Goal: Task Accomplishment & Management: Use online tool/utility

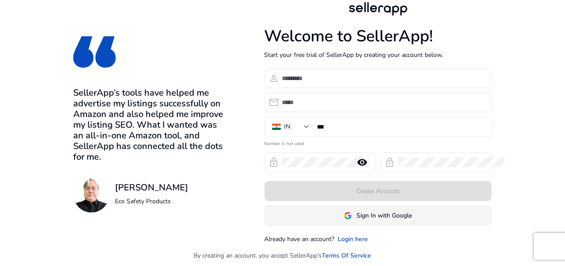
click at [412, 213] on span "Sign In with Google" at bounding box center [385, 215] width 56 height 9
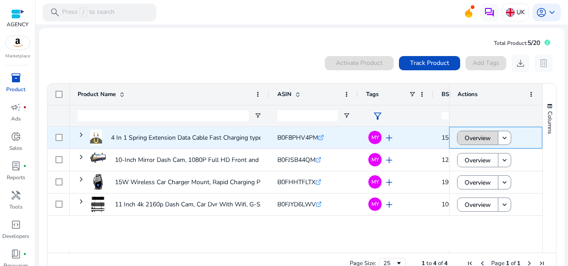
click at [477, 138] on span "Overview" at bounding box center [478, 138] width 26 height 18
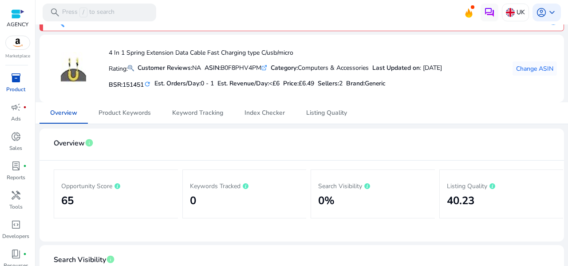
scroll to position [19, 0]
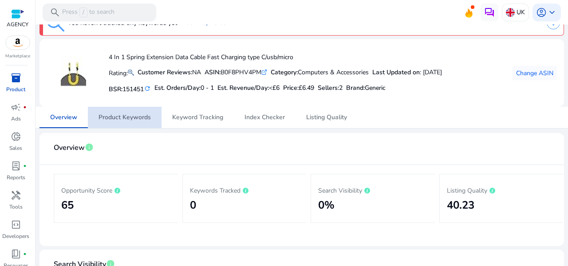
click at [131, 115] on span "Product Keywords" at bounding box center [125, 117] width 52 height 6
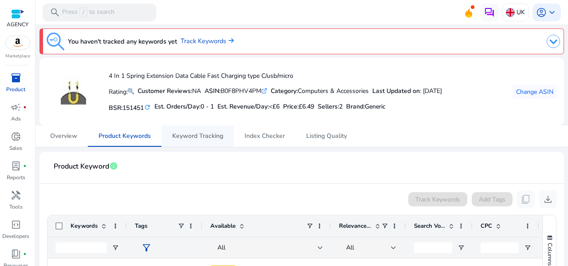
click at [213, 141] on span "Keyword Tracking" at bounding box center [197, 135] width 51 height 21
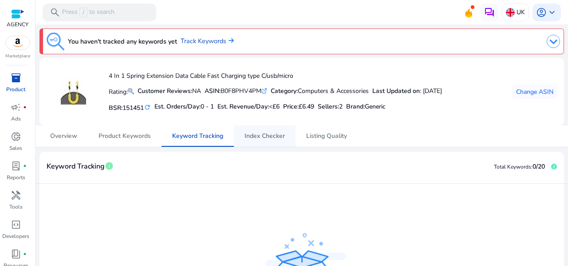
click at [268, 141] on span "Index Checker" at bounding box center [265, 135] width 40 height 21
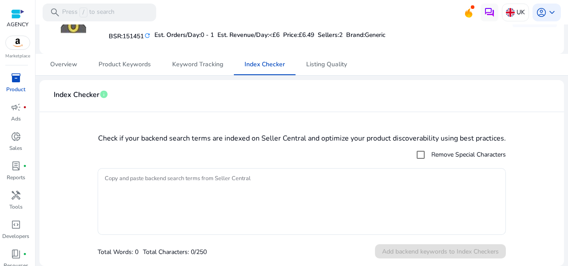
scroll to position [27, 0]
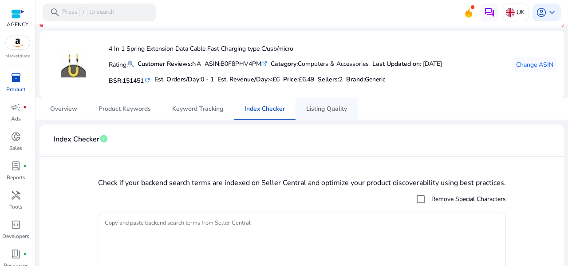
click at [321, 108] on span "Listing Quality" at bounding box center [326, 109] width 41 height 6
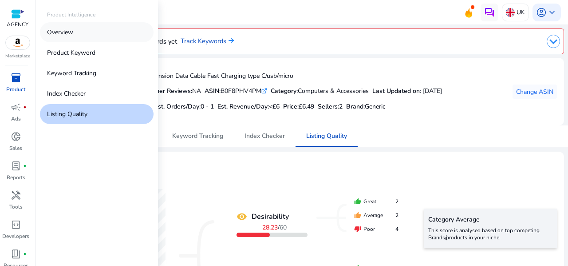
click at [55, 33] on p "Overview" at bounding box center [60, 32] width 26 height 9
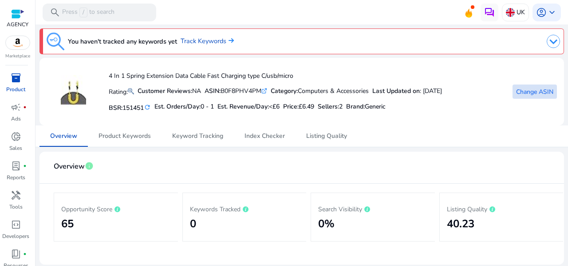
click at [539, 92] on span "Change ASIN" at bounding box center [535, 91] width 37 height 9
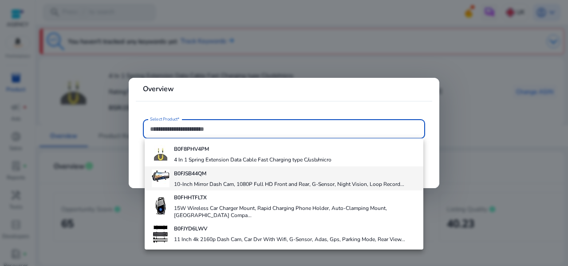
click at [202, 176] on div "B0FJSB44QM 10-Inch Mirror Dash Cam, 1080P Full HD Front and Rear, G-Sensor, Nig…" at bounding box center [289, 178] width 231 height 24
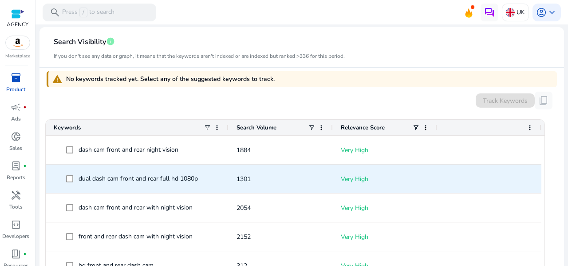
scroll to position [63, 0]
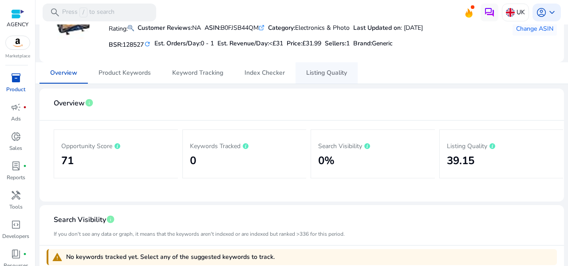
click at [331, 75] on span "Listing Quality" at bounding box center [326, 73] width 41 height 6
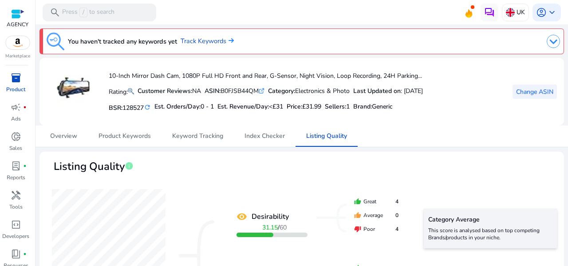
click at [527, 88] on span "Change ASIN" at bounding box center [535, 91] width 37 height 9
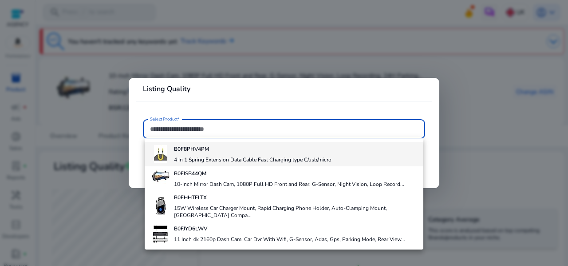
click at [191, 157] on h4 "4 In 1 Spring Extension Data Cable Fast Charging type C/usb/micro" at bounding box center [253, 159] width 158 height 7
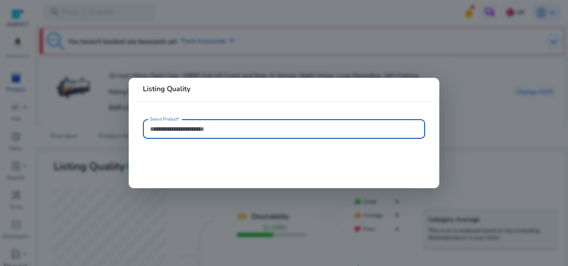
type input "**********"
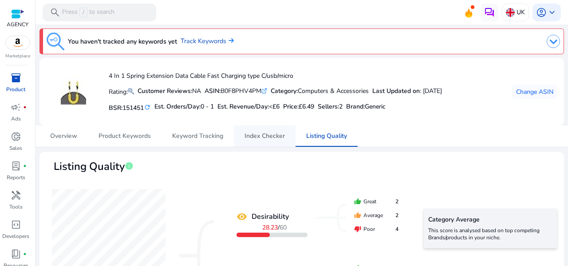
click at [262, 138] on span "Index Checker" at bounding box center [265, 136] width 40 height 6
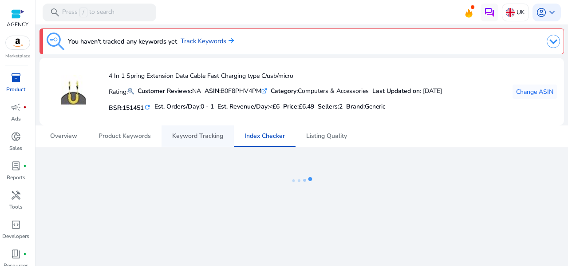
click at [198, 139] on span "Keyword Tracking" at bounding box center [197, 135] width 51 height 21
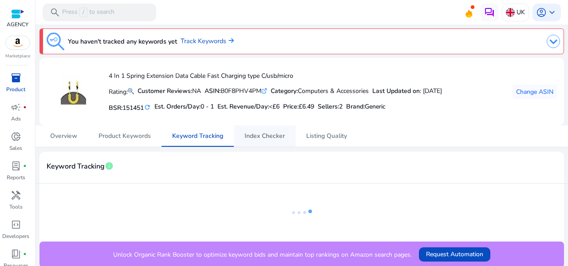
click at [258, 135] on span "Index Checker" at bounding box center [265, 136] width 40 height 6
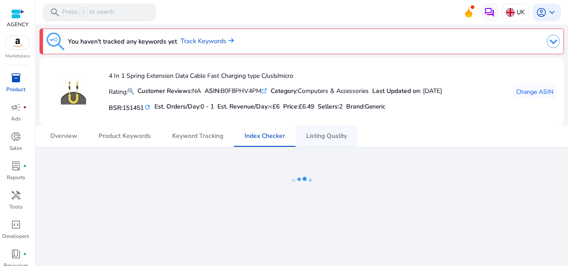
click at [322, 133] on span "Listing Quality" at bounding box center [326, 136] width 41 height 6
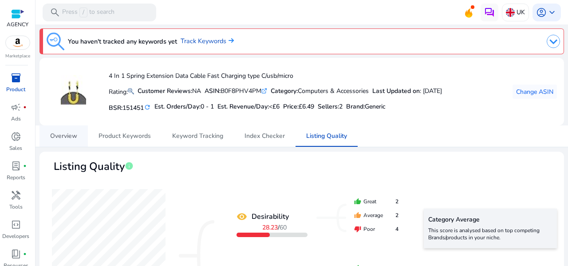
click at [45, 137] on link "Overview" at bounding box center [64, 135] width 48 height 21
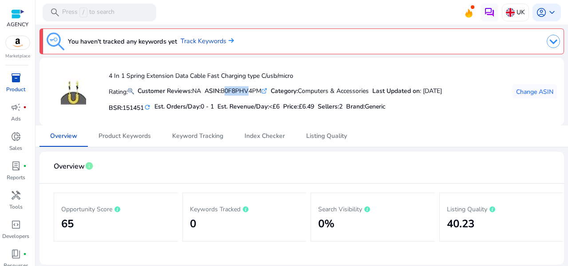
click at [266, 91] on div "ASIN: B0F8PHV4PM .st0{fill:#2c8af8}" at bounding box center [236, 90] width 63 height 9
click at [259, 159] on mat-card-header "Overview info" at bounding box center [302, 171] width 511 height 25
click at [330, 139] on span "Listing Quality" at bounding box center [326, 136] width 41 height 6
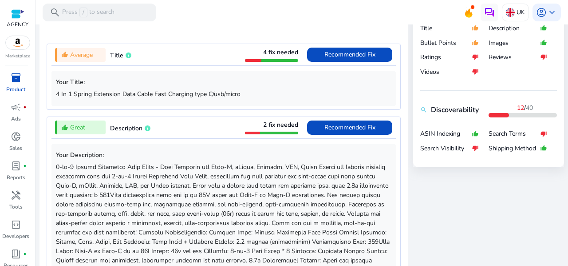
scroll to position [355, 0]
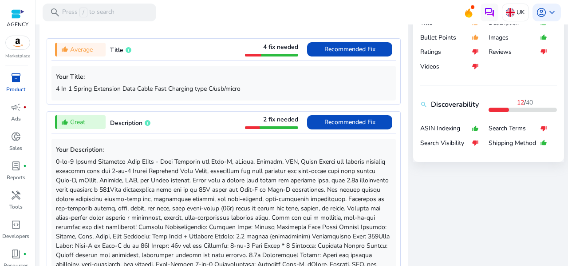
click at [342, 48] on span "Recommended Fix" at bounding box center [350, 49] width 51 height 8
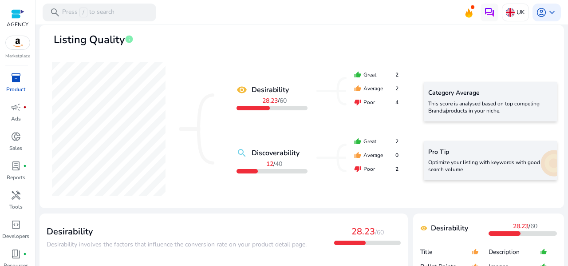
scroll to position [0, 0]
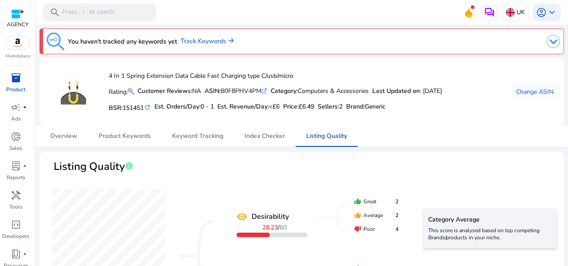
drag, startPoint x: 227, startPoint y: 88, endPoint x: 266, endPoint y: 89, distance: 38.6
click at [266, 89] on div "ASIN: B0F8PHV4PM .st0{fill:#2c8af8}" at bounding box center [236, 90] width 63 height 9
copy div "B0F8PHV4PM"
click at [236, 111] on div "Est. Revenue/Day: <£6" at bounding box center [249, 106] width 62 height 13
click at [538, 96] on span at bounding box center [535, 91] width 44 height 21
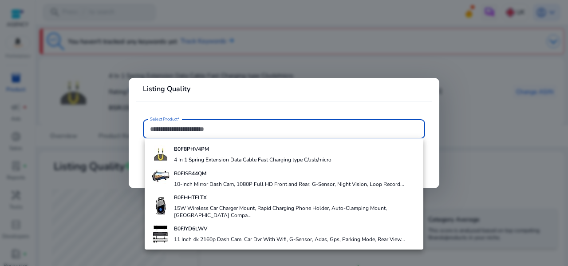
paste input "**********"
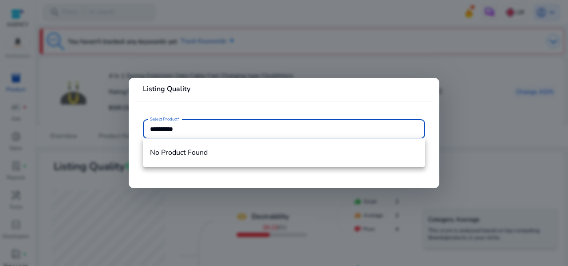
type input "**********"
click at [485, 129] on div at bounding box center [284, 133] width 568 height 266
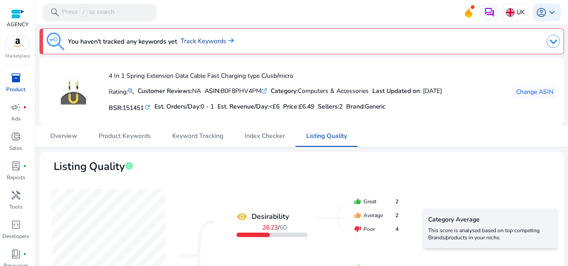
click at [218, 44] on link "Track Keywords" at bounding box center [207, 41] width 53 height 10
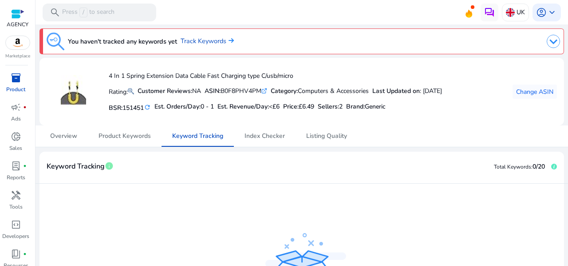
click at [19, 47] on img at bounding box center [18, 42] width 24 height 13
click at [20, 45] on img at bounding box center [18, 42] width 24 height 13
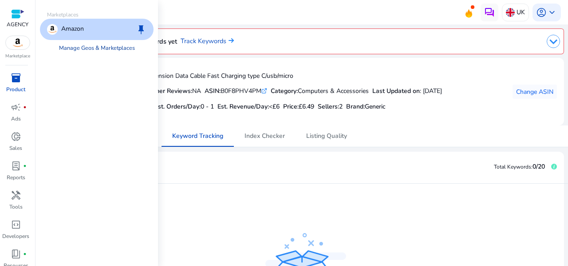
click at [88, 48] on link "Manage Geos & Marketplaces" at bounding box center [97, 48] width 90 height 16
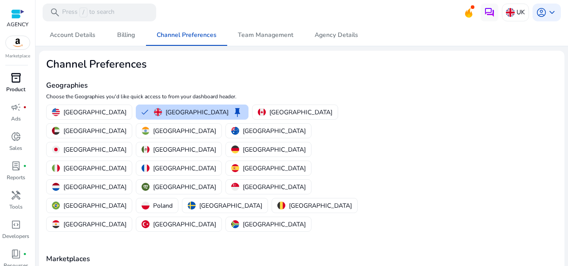
click at [20, 76] on span "inventory_2" at bounding box center [16, 77] width 11 height 11
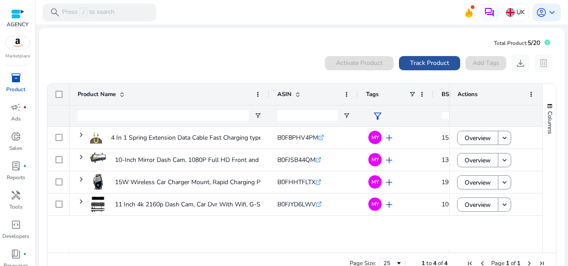
click at [432, 69] on span at bounding box center [429, 62] width 61 height 21
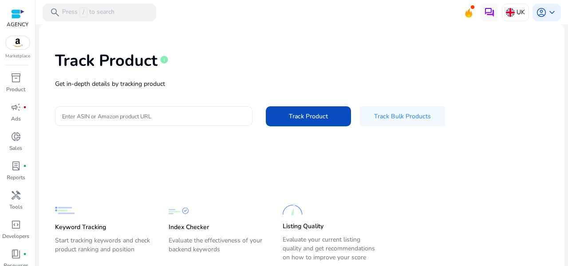
click at [143, 119] on input "Enter ASIN or Amazon product URL" at bounding box center [153, 116] width 183 height 10
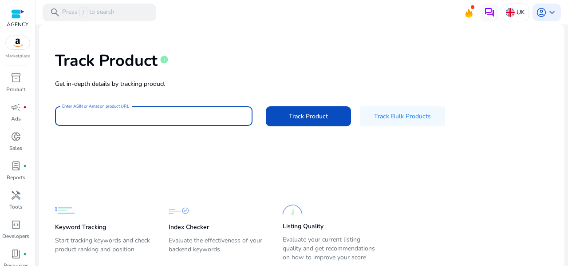
paste input "**********"
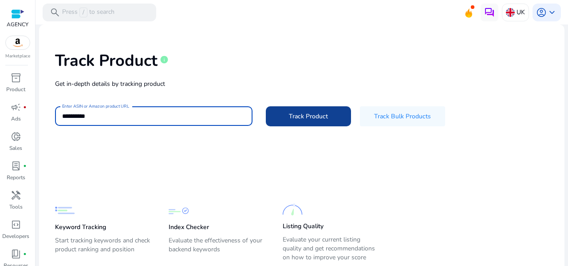
type input "**********"
click at [301, 119] on span "Track Product" at bounding box center [308, 115] width 39 height 9
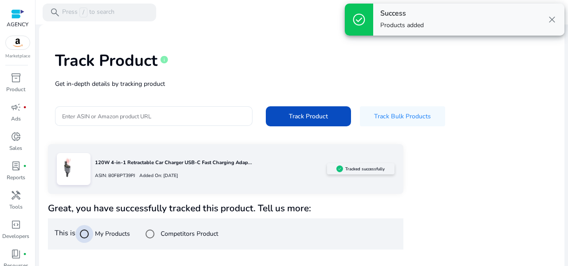
scroll to position [95, 0]
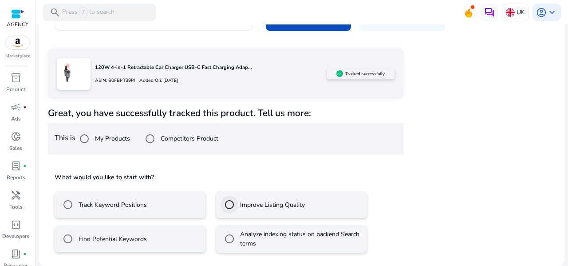
drag, startPoint x: 237, startPoint y: 205, endPoint x: 245, endPoint y: 208, distance: 8.6
click at [238, 206] on div at bounding box center [229, 204] width 21 height 21
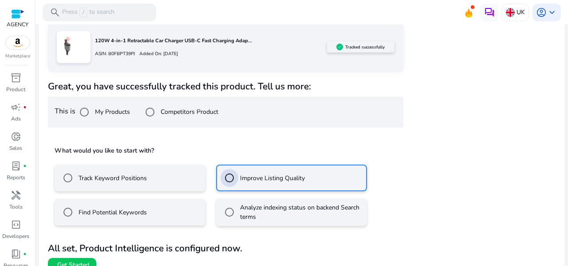
scroll to position [134, 0]
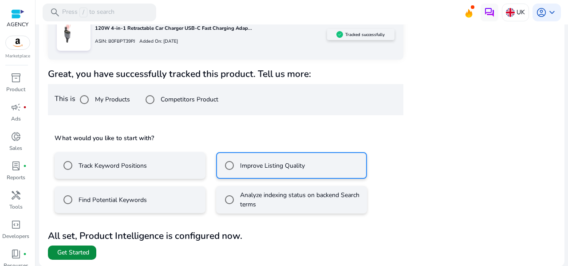
click at [71, 252] on span "Get Started" at bounding box center [73, 252] width 32 height 9
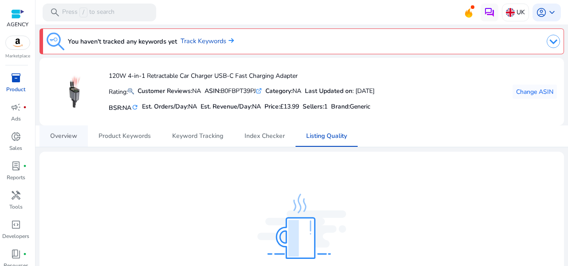
click at [68, 135] on span "Overview" at bounding box center [63, 136] width 27 height 6
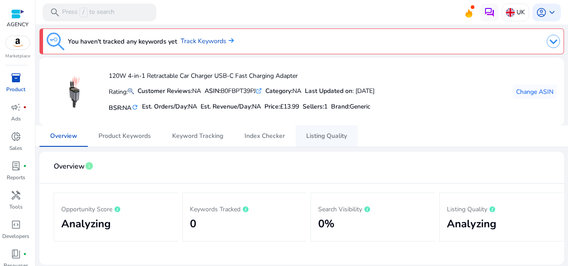
click at [347, 136] on link "Listing Quality" at bounding box center [327, 135] width 62 height 21
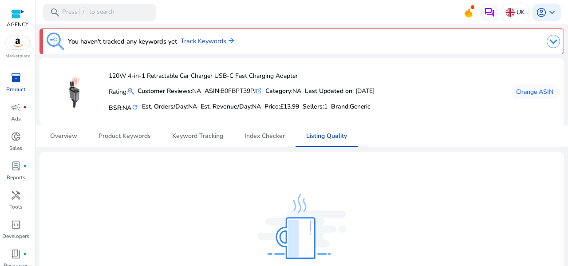
click at [12, 76] on span "inventory_2" at bounding box center [16, 77] width 11 height 11
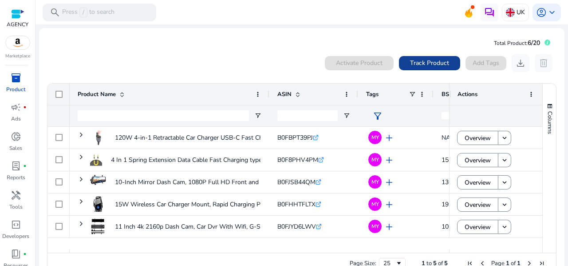
click at [439, 62] on span "Track Product" at bounding box center [429, 62] width 39 height 9
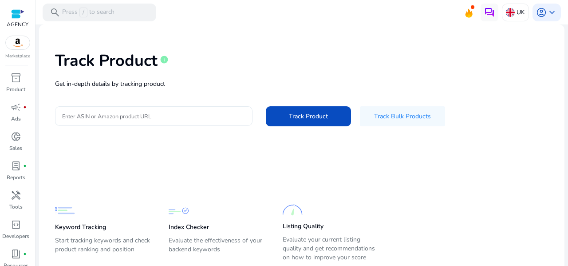
click at [195, 117] on input "Enter ASIN or Amazon product URL" at bounding box center [153, 116] width 183 height 10
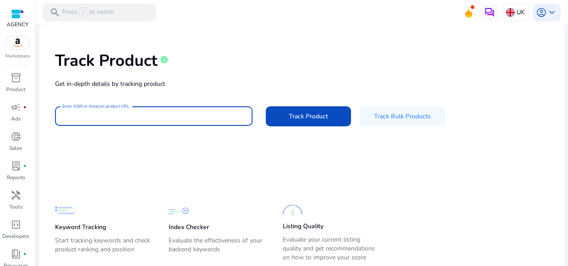
paste input "**********"
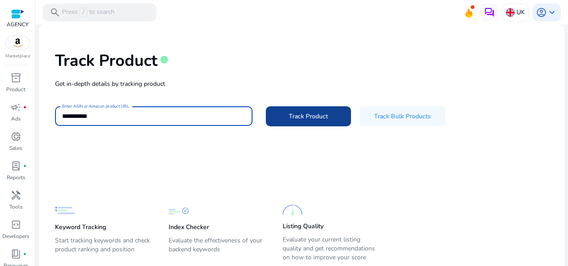
click at [309, 112] on span "Track Product" at bounding box center [308, 115] width 39 height 9
type input "**********"
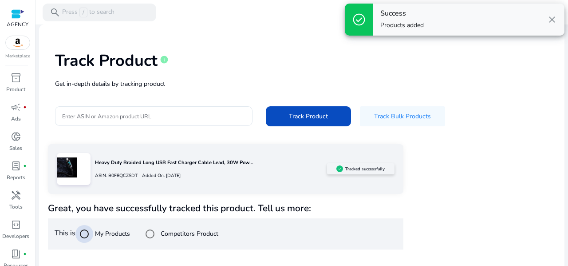
scroll to position [95, 0]
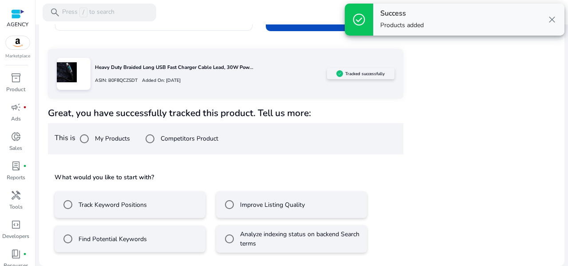
click at [248, 206] on label "Improve Listing Quality" at bounding box center [271, 204] width 67 height 9
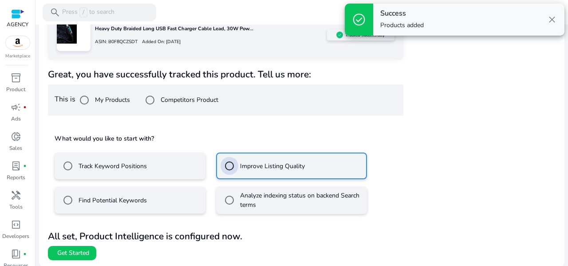
scroll to position [134, 0]
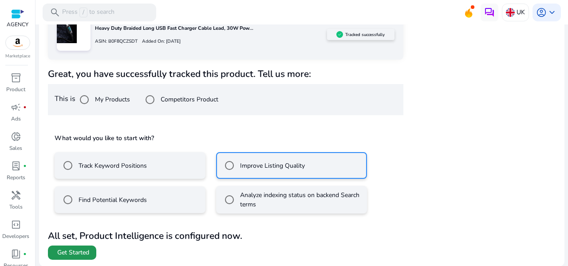
drag, startPoint x: 87, startPoint y: 251, endPoint x: 93, endPoint y: 254, distance: 6.4
click at [88, 251] on span "Get Started" at bounding box center [73, 252] width 32 height 9
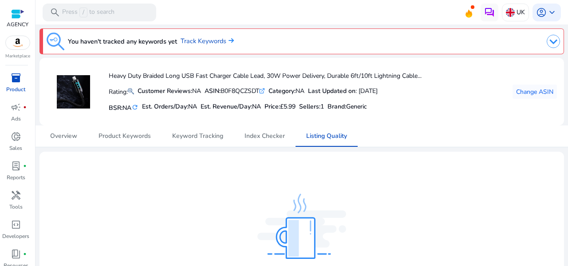
click at [16, 82] on span "inventory_2" at bounding box center [16, 77] width 11 height 11
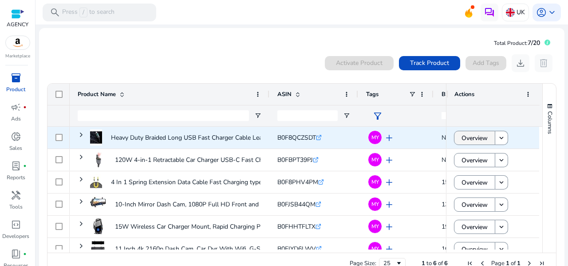
click at [482, 142] on span "Overview" at bounding box center [475, 138] width 26 height 18
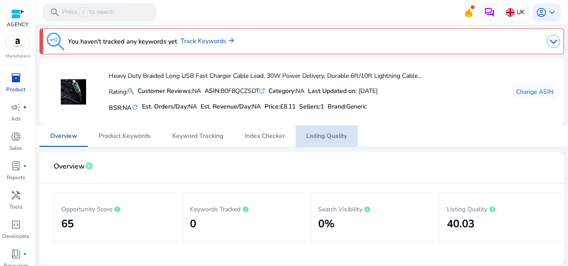
click at [326, 136] on span "Listing Quality" at bounding box center [326, 136] width 41 height 6
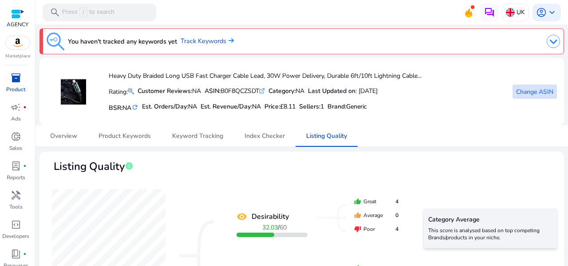
click at [532, 91] on span "Change ASIN" at bounding box center [535, 91] width 37 height 9
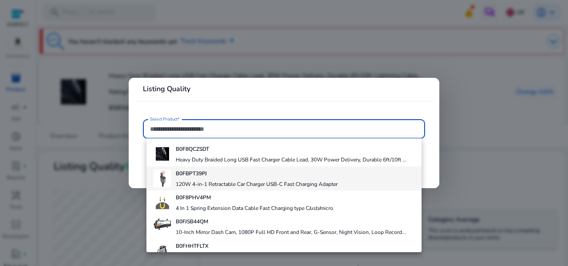
click at [211, 175] on h4 "B0FBPT39PJ" at bounding box center [257, 173] width 162 height 7
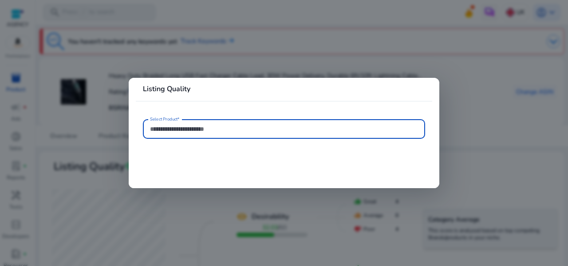
type input "**********"
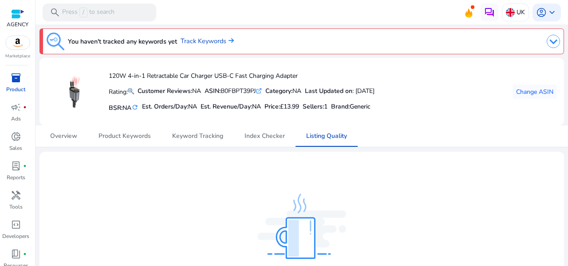
click at [16, 79] on span "inventory_2" at bounding box center [16, 77] width 11 height 11
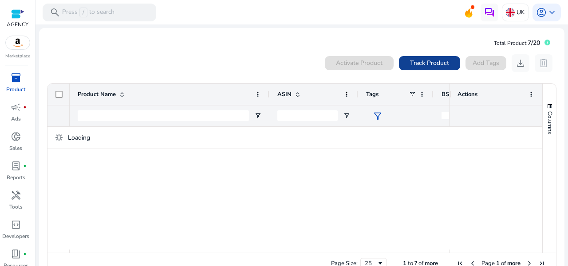
click at [420, 65] on span "Track Product" at bounding box center [429, 62] width 39 height 9
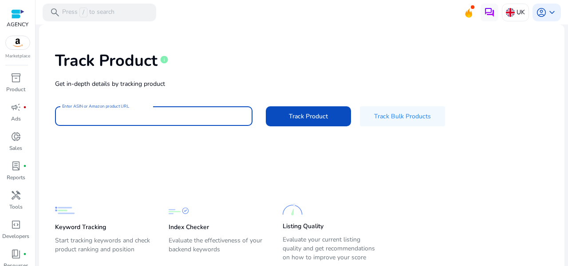
click at [205, 114] on input "Enter ASIN or Amazon product URL" at bounding box center [153, 116] width 183 height 10
paste input "**********"
click at [273, 114] on span at bounding box center [308, 115] width 85 height 21
type input "**********"
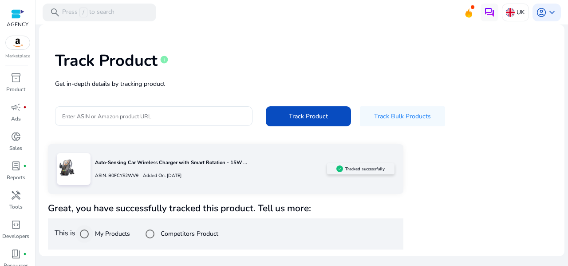
click at [108, 233] on label "My Products" at bounding box center [111, 233] width 37 height 9
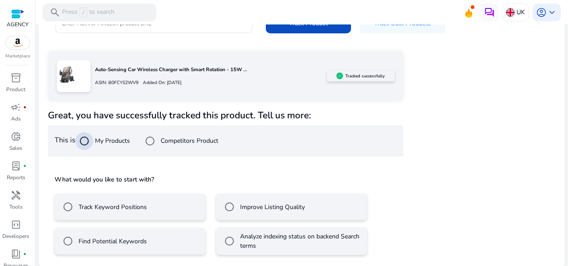
scroll to position [95, 0]
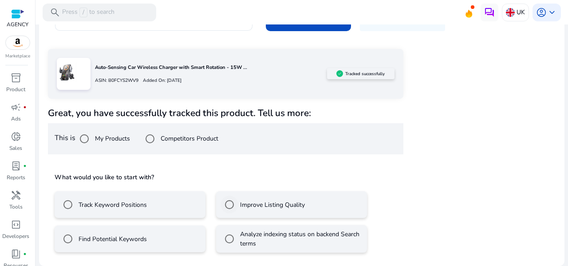
click at [256, 208] on label "Improve Listing Quality" at bounding box center [271, 204] width 67 height 9
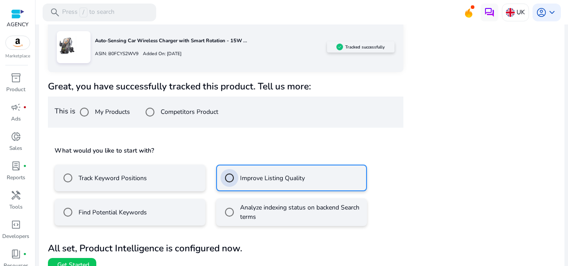
scroll to position [134, 0]
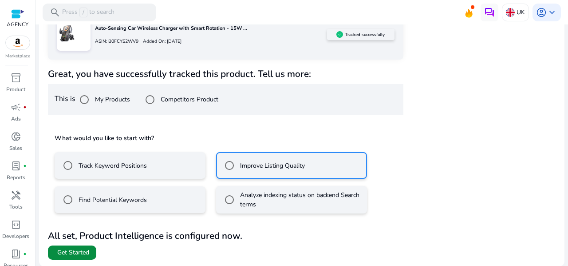
click at [87, 254] on span "Get Started" at bounding box center [73, 252] width 32 height 9
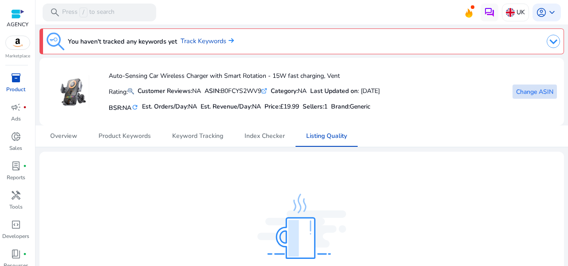
click at [553, 94] on span at bounding box center [535, 91] width 44 height 21
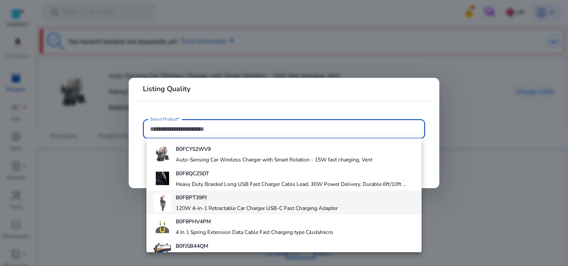
click at [215, 203] on div "B0FBPT39PJ 120W 4-in-1 Retractable Car Charger USB-C Fast Charging Adapter" at bounding box center [257, 202] width 162 height 24
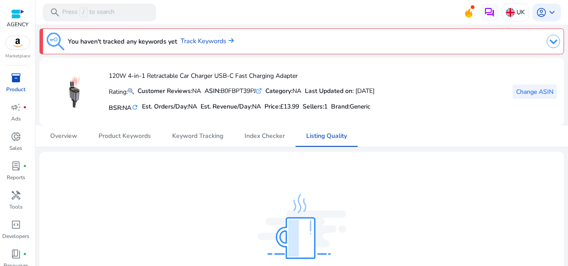
click at [533, 96] on span at bounding box center [535, 91] width 44 height 21
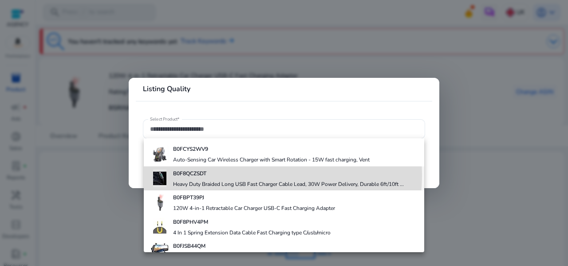
click at [208, 174] on h4 "B0F8QCZSDT" at bounding box center [288, 173] width 231 height 7
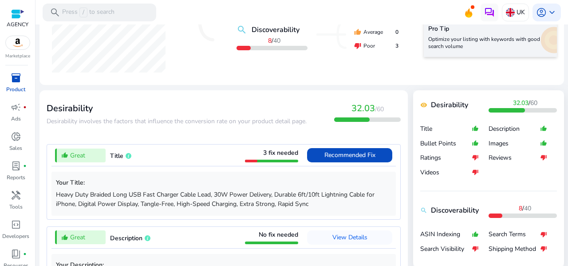
scroll to position [311, 0]
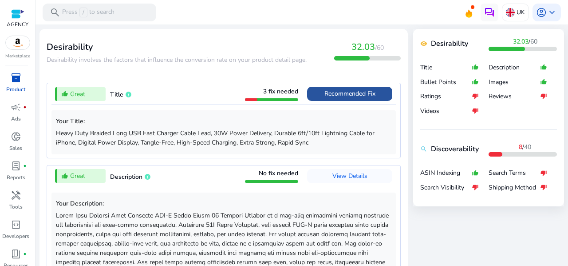
click at [358, 90] on span "Recommended Fix" at bounding box center [350, 93] width 51 height 8
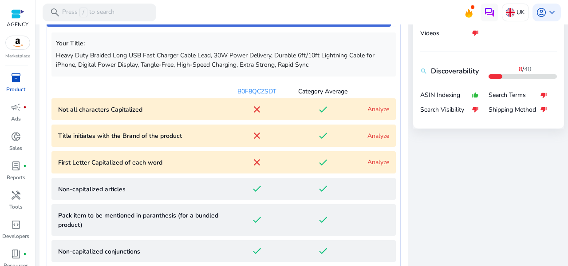
scroll to position [393, 0]
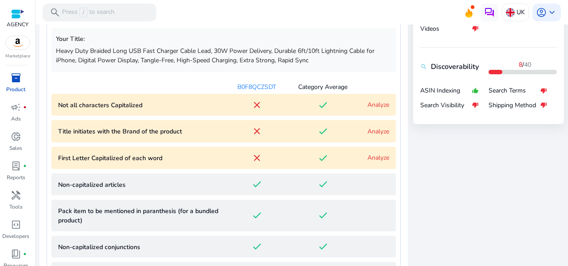
click at [272, 111] on Capitalized "Not all characters Capitalized close done Analyze" at bounding box center [224, 105] width 345 height 22
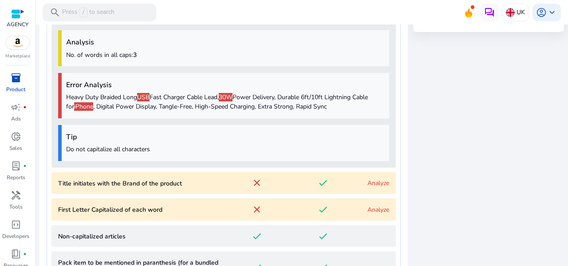
scroll to position [486, 0]
click at [253, 103] on p "Heavy Duty Braided Long USB Fast Charger Cable Lead, 30W Power Delivery, Durabl…" at bounding box center [225, 100] width 319 height 19
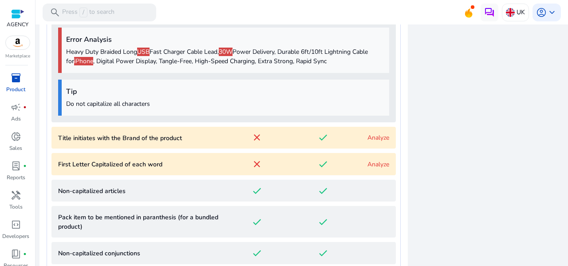
click at [215, 163] on p "First Letter Capitalized of each word" at bounding box center [141, 163] width 166 height 9
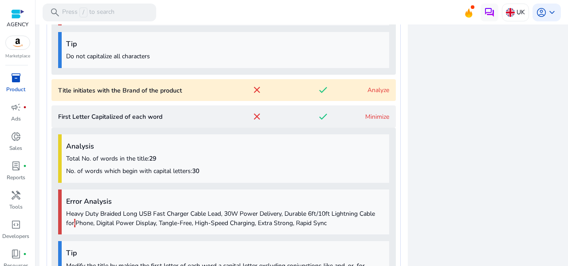
scroll to position [549, 0]
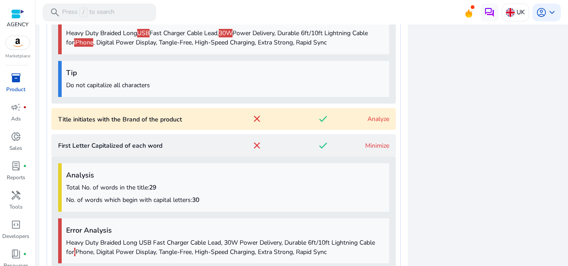
click at [191, 115] on p "Title initiates with the Brand of the product" at bounding box center [141, 119] width 166 height 9
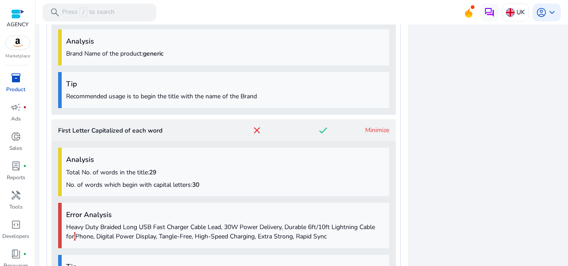
scroll to position [434, 0]
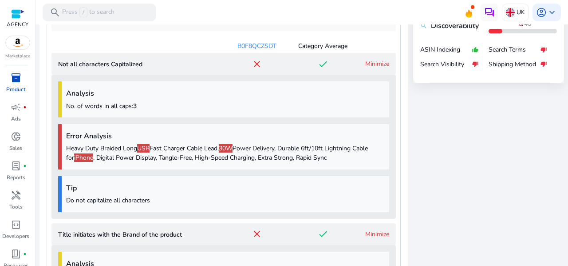
click at [196, 62] on p "Not all characters Capitalized" at bounding box center [141, 64] width 166 height 9
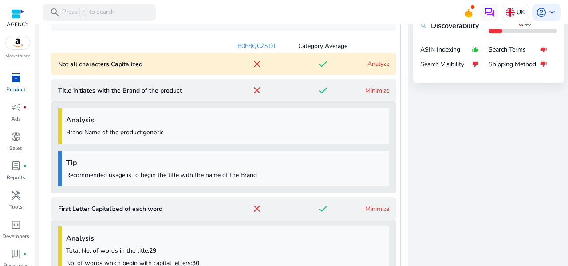
click at [199, 86] on p "Title initiates with the Brand of the product" at bounding box center [141, 90] width 166 height 9
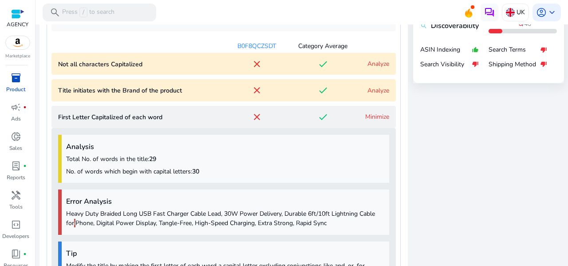
click at [195, 107] on word "First Letter Capitalized of each word close done Minimize" at bounding box center [224, 117] width 345 height 22
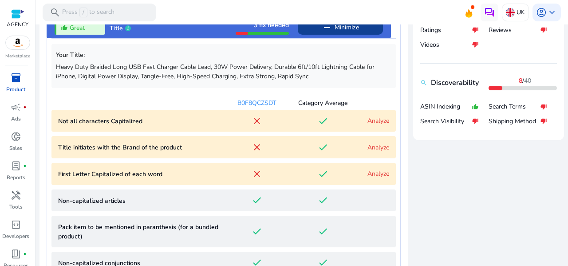
scroll to position [301, 0]
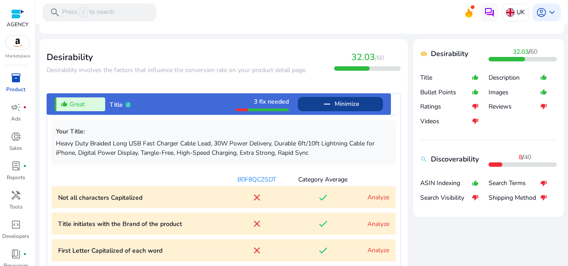
click at [199, 110] on div "thumb_up_alt Great Title 3 fix needed remove Minimize" at bounding box center [219, 103] width 345 height 21
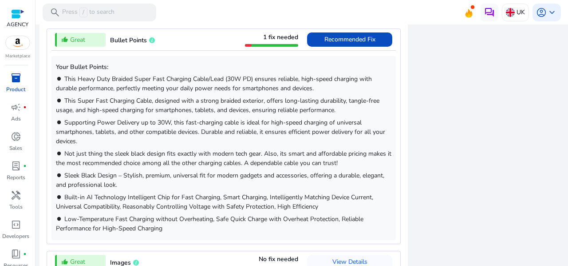
scroll to position [745, 0]
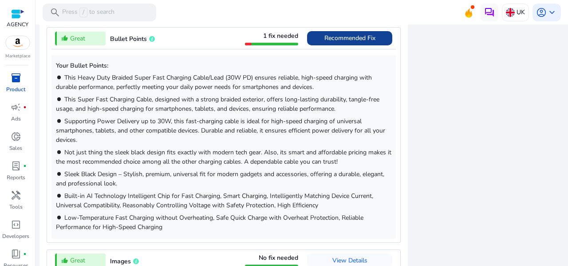
click at [325, 40] on span "Recommended Fix" at bounding box center [350, 38] width 51 height 8
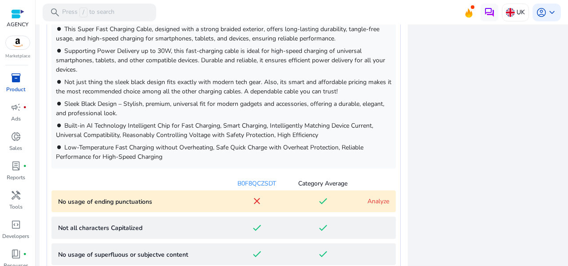
scroll to position [771, 0]
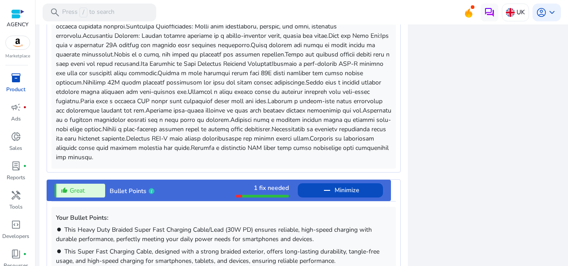
scroll to position [637, 0]
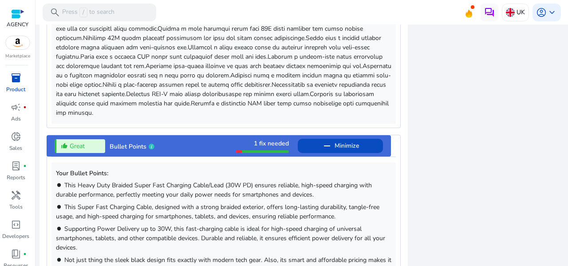
click at [211, 141] on div "thumb_up_alt Great Bullet Points 1 fix needed remove Minimize" at bounding box center [219, 145] width 345 height 21
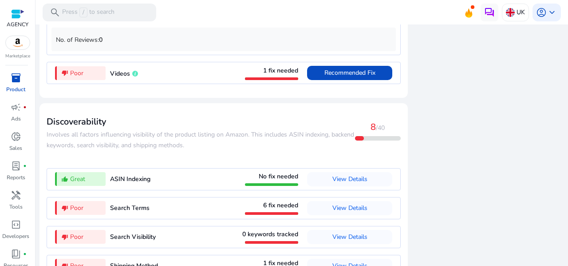
scroll to position [1230, 0]
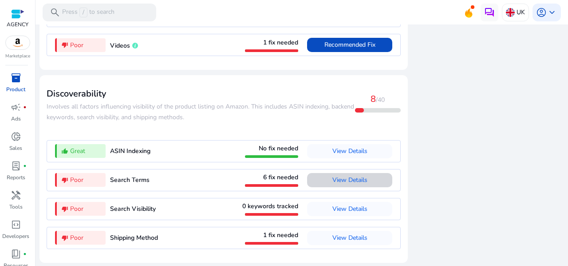
click at [352, 183] on span "View Details" at bounding box center [350, 179] width 35 height 8
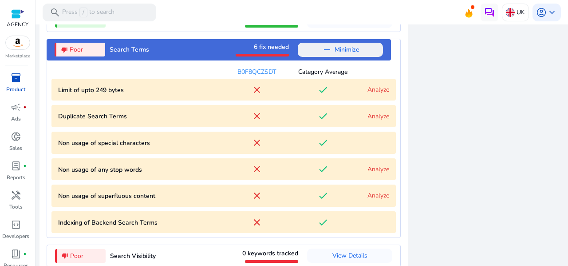
scroll to position [1355, 0]
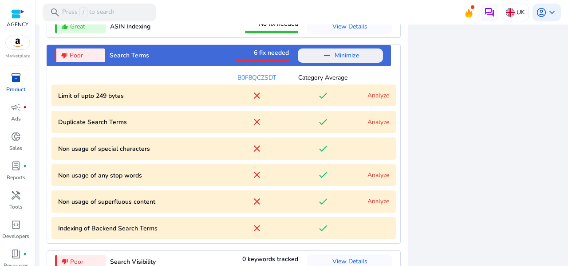
click at [291, 101] on bytes "Limit of upto 249 bytes close done Analyze" at bounding box center [224, 95] width 345 height 22
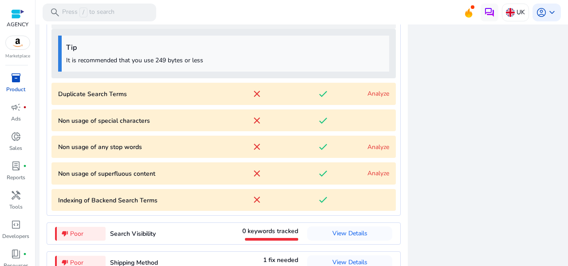
scroll to position [1439, 0]
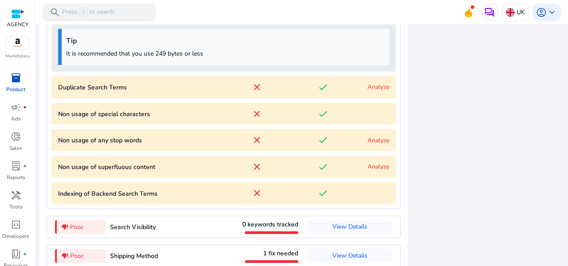
click at [209, 89] on p "Duplicate Search Terms" at bounding box center [141, 87] width 166 height 9
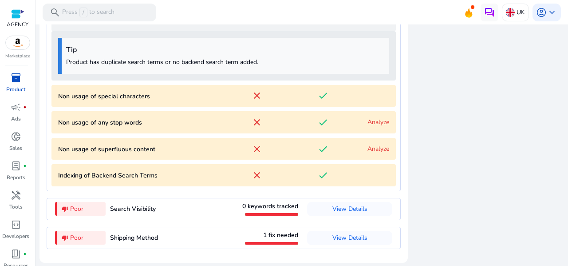
scroll to position [1461, 0]
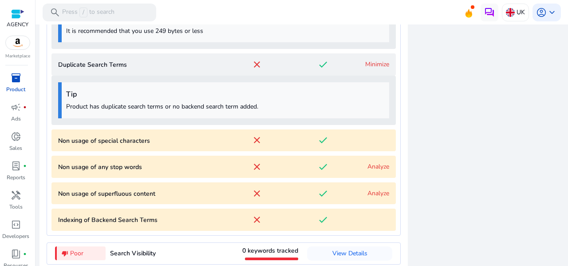
click at [214, 143] on p "Non usage of special characters" at bounding box center [141, 140] width 166 height 9
click at [176, 142] on p "Non usage of special characters" at bounding box center [141, 140] width 166 height 9
click at [281, 140] on div "close" at bounding box center [257, 140] width 66 height 11
click at [303, 65] on div "done" at bounding box center [323, 64] width 66 height 11
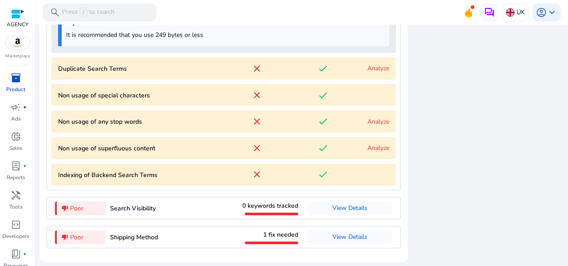
scroll to position [1456, 0]
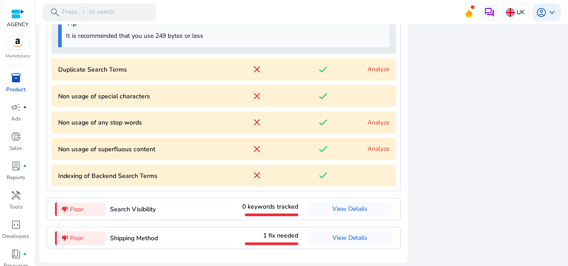
click at [157, 124] on p "Non usage of any stop words" at bounding box center [141, 122] width 166 height 9
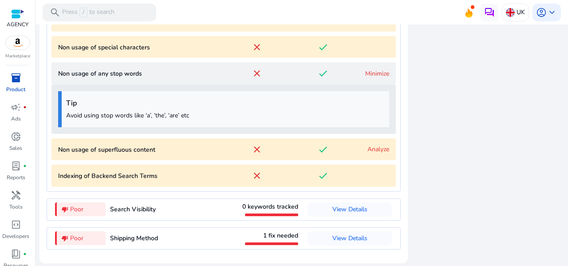
scroll to position [1506, 0]
click at [170, 76] on p "Non usage of any stop words" at bounding box center [141, 72] width 166 height 9
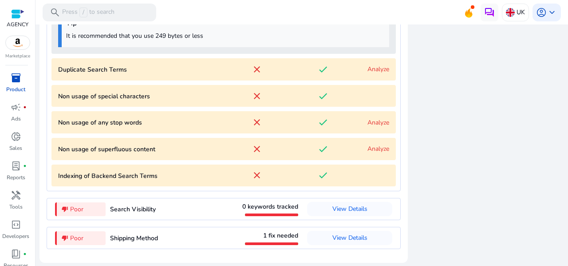
click at [179, 100] on p "Non usage of special characters" at bounding box center [141, 95] width 166 height 9
click at [239, 96] on div "close" at bounding box center [257, 96] width 66 height 11
click at [380, 123] on link "Analyze" at bounding box center [379, 122] width 22 height 8
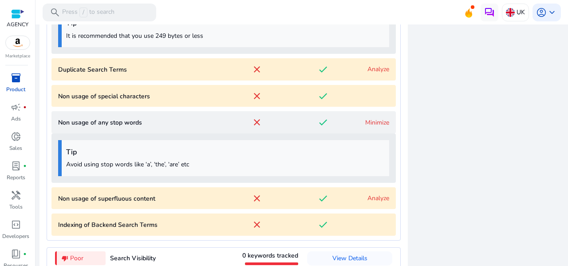
scroll to position [1506, 0]
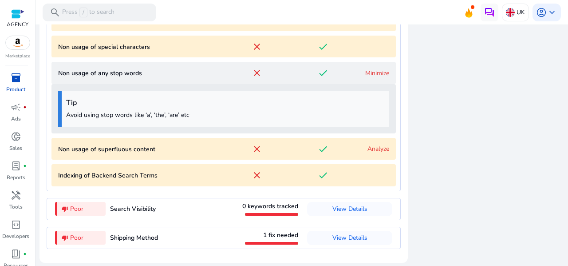
click at [371, 74] on link "Minimize" at bounding box center [378, 73] width 24 height 8
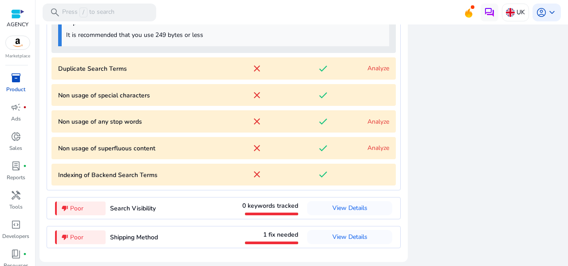
scroll to position [1456, 0]
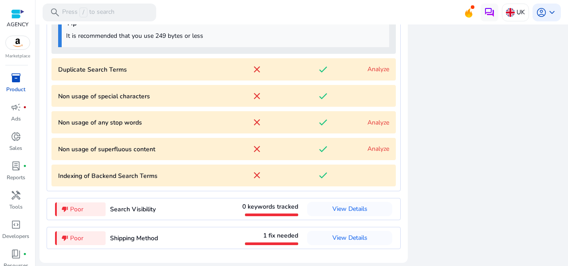
click at [372, 146] on link "Analyze" at bounding box center [379, 148] width 22 height 8
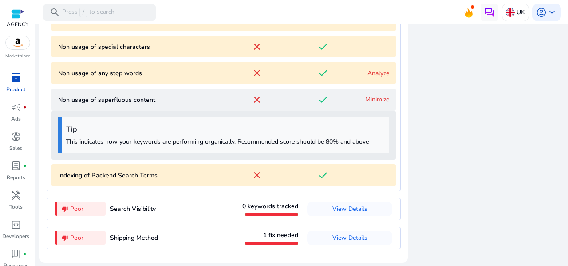
click at [378, 104] on content "Non usage of superfluous content close done Minimize" at bounding box center [224, 99] width 345 height 22
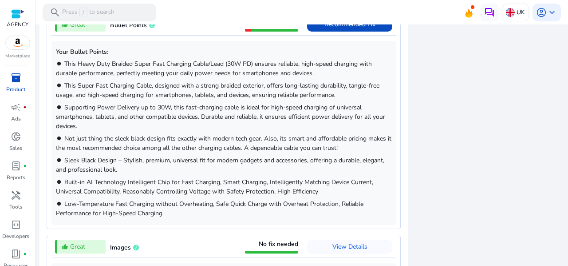
scroll to position [746, 0]
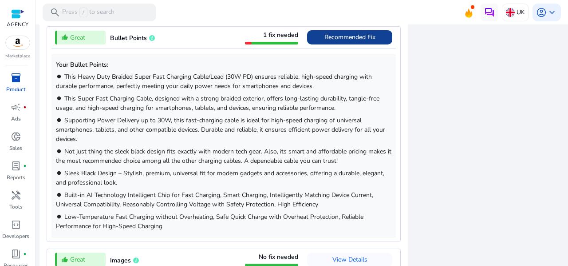
click at [366, 43] on span at bounding box center [349, 37] width 85 height 21
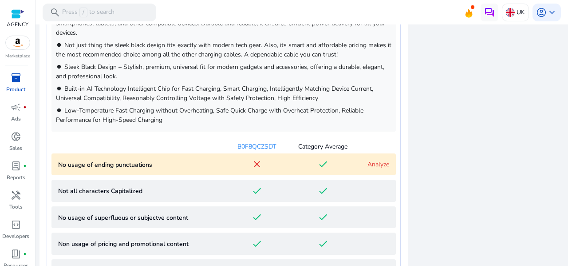
scroll to position [859, 0]
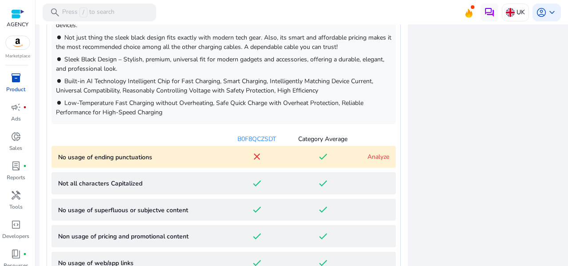
click at [192, 147] on punctuations "No usage of ending punctuations close done Analyze" at bounding box center [224, 157] width 345 height 22
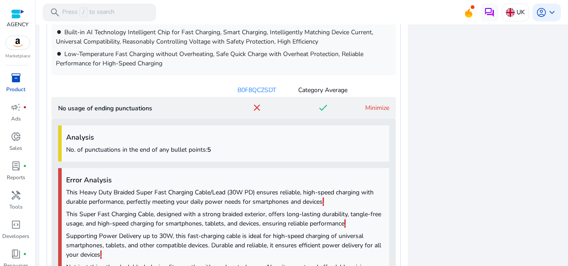
scroll to position [825, 0]
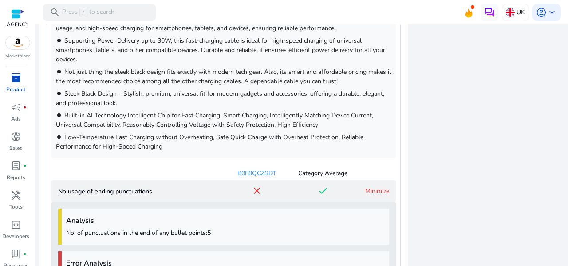
click at [253, 175] on div "B0F8QCZSDT" at bounding box center [257, 172] width 66 height 9
click at [244, 189] on div "close" at bounding box center [257, 190] width 66 height 11
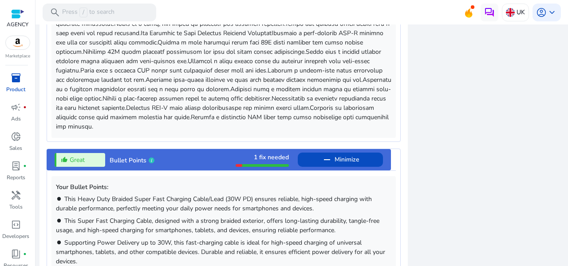
scroll to position [603, 0]
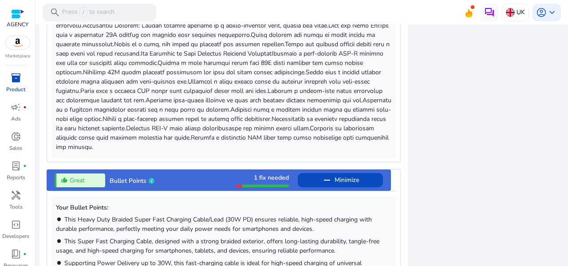
click at [236, 184] on div at bounding box center [239, 185] width 7 height 3
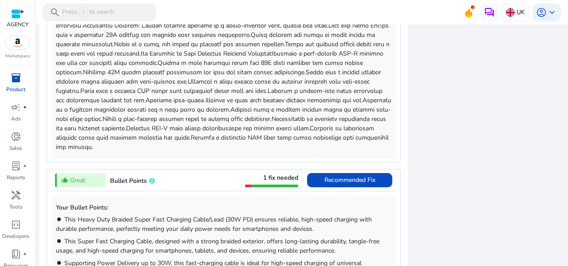
click at [231, 181] on div "thumb_up_alt Great Bullet Points 1 fix needed Recommended Fix" at bounding box center [224, 179] width 345 height 21
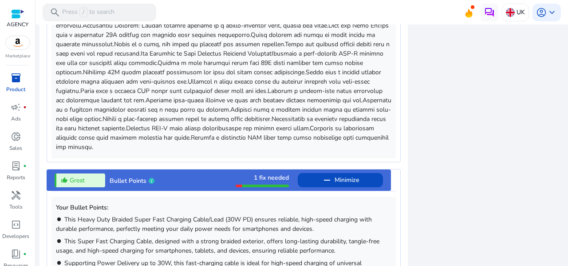
click at [231, 181] on div "thumb_up_alt Great Bullet Points 1 fix needed remove Minimize" at bounding box center [219, 179] width 345 height 21
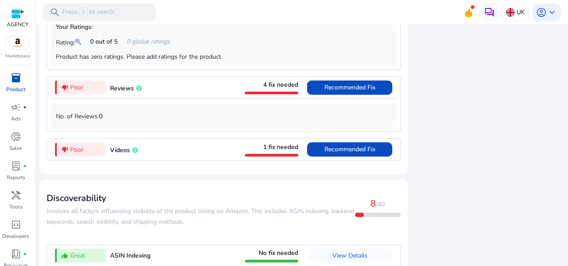
scroll to position [1230, 0]
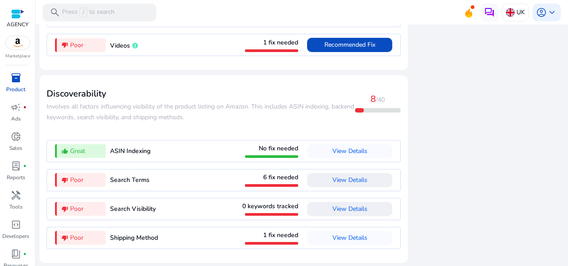
click at [340, 212] on span "View Details" at bounding box center [350, 208] width 35 height 8
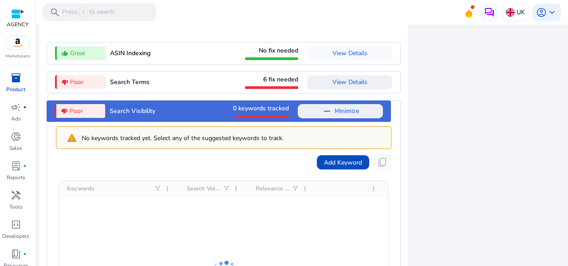
scroll to position [1461, 0]
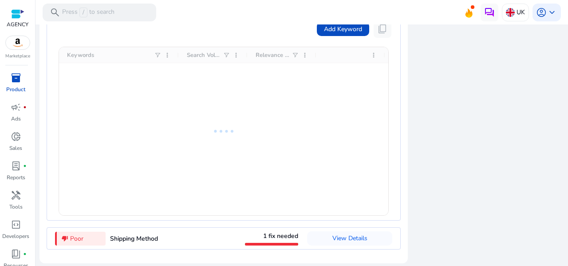
click at [185, 231] on div "thumb_down_alt Poor Shipping Method 1 fix needed View Details" at bounding box center [224, 237] width 345 height 21
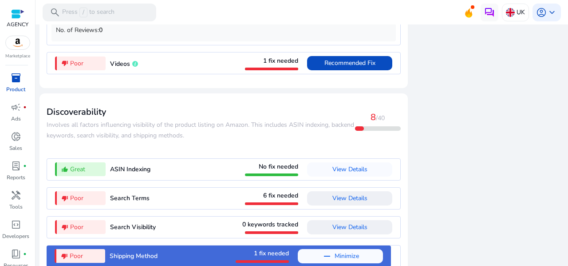
scroll to position [1275, 0]
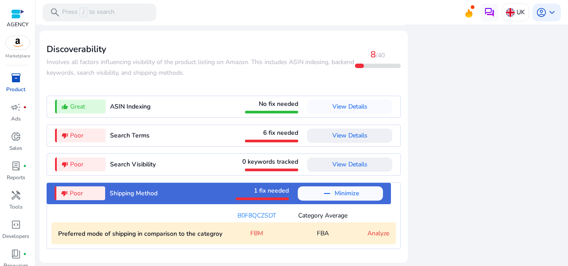
click at [186, 134] on div "thumb_down_alt Poor Search Terms 6 fix needed View Details" at bounding box center [224, 135] width 345 height 21
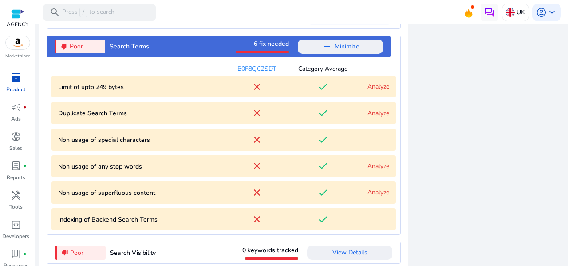
scroll to position [1399, 0]
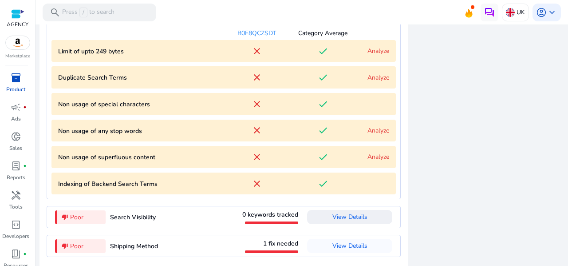
click at [165, 103] on p "Non usage of special characters" at bounding box center [141, 103] width 166 height 9
click at [191, 132] on p "Non usage of any stop words" at bounding box center [141, 130] width 166 height 9
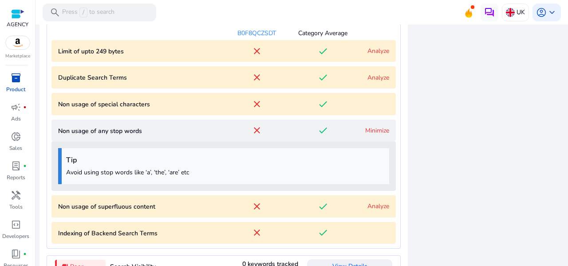
click at [191, 132] on p "Non usage of any stop words" at bounding box center [141, 130] width 166 height 9
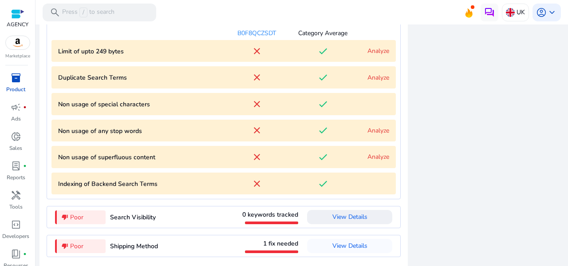
scroll to position [1407, 0]
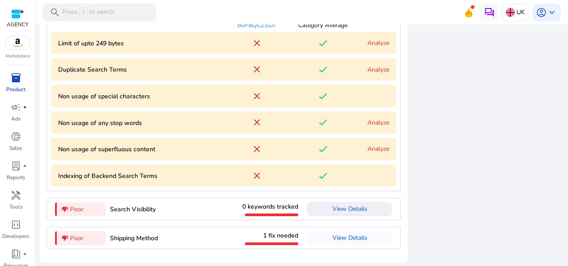
click at [203, 160] on div "B0F8QCZSDT Category Average Limit of upto 249 bytes close done Analyze Duplicat…" at bounding box center [224, 100] width 345 height 173
click at [209, 153] on p "Non usage of superfluous content" at bounding box center [141, 148] width 166 height 9
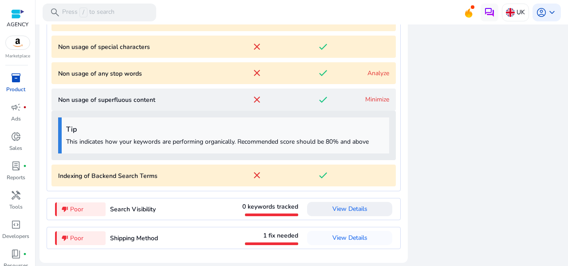
click at [204, 106] on content "Non usage of superfluous content close done Minimize" at bounding box center [224, 99] width 345 height 22
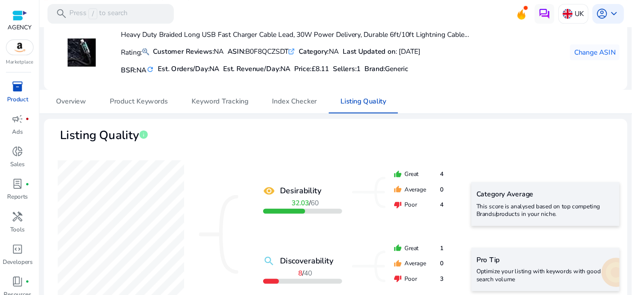
scroll to position [44, 0]
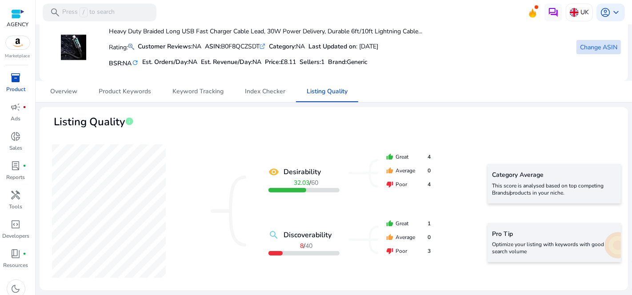
click at [568, 50] on span "Change ASIN" at bounding box center [598, 47] width 37 height 9
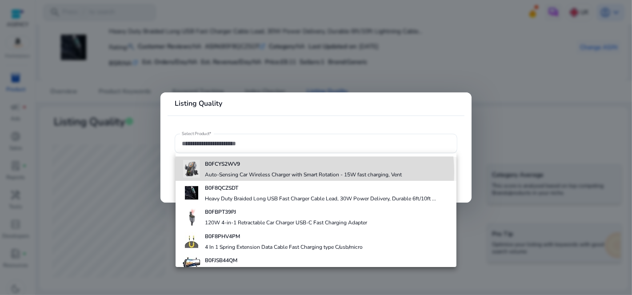
click at [305, 172] on h4 "Auto-Sensing Car Wireless Charger with Smart Rotation - 15W fast charging, Vent" at bounding box center [303, 174] width 197 height 7
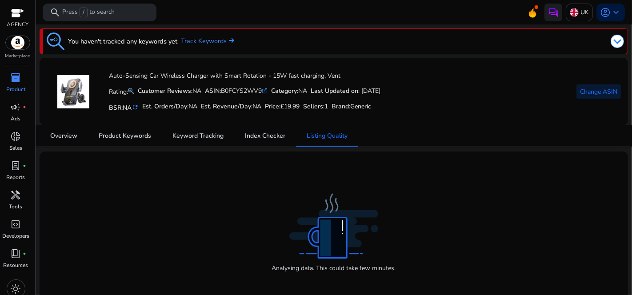
click at [568, 91] on span "Change ASIN" at bounding box center [598, 91] width 37 height 9
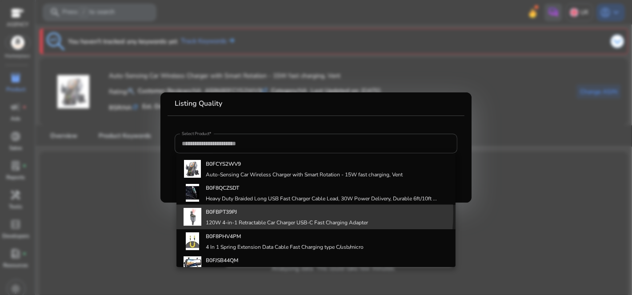
click at [266, 212] on h4 "B0FBPT39PJ" at bounding box center [287, 211] width 162 height 7
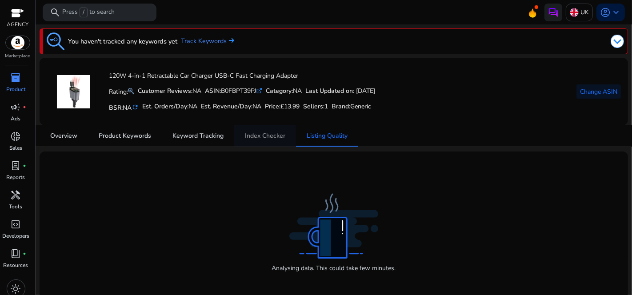
click at [274, 142] on span "Index Checker" at bounding box center [265, 135] width 40 height 21
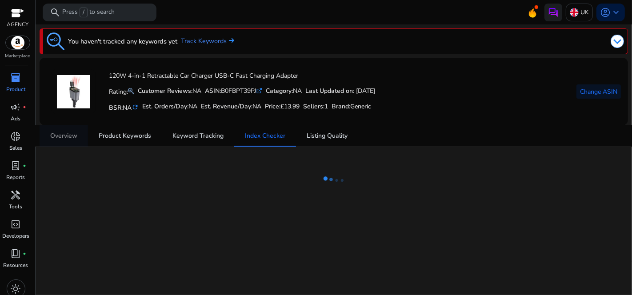
click at [68, 137] on span "Overview" at bounding box center [63, 136] width 27 height 6
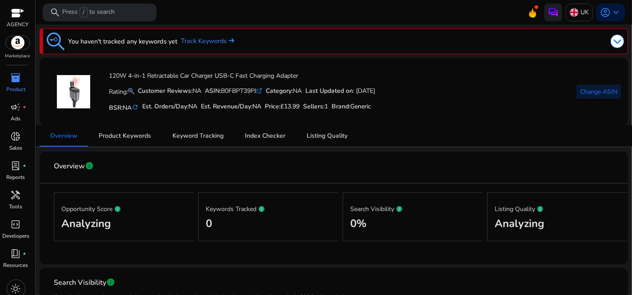
click at [568, 95] on span "Change ASIN" at bounding box center [598, 91] width 37 height 9
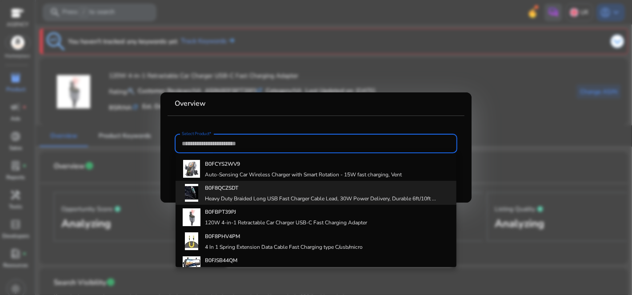
click at [233, 199] on h4 "Heavy Duty Braided Long USB Fast Charger Cable Lead, 30W Power Delivery, Durabl…" at bounding box center [320, 198] width 231 height 7
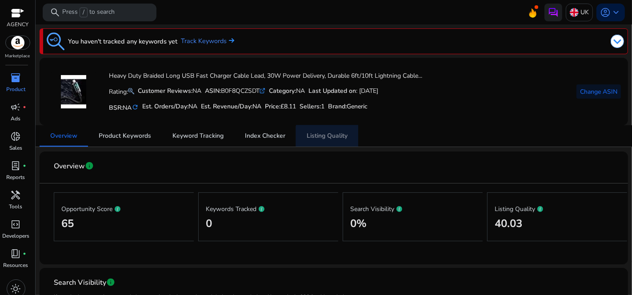
drag, startPoint x: 335, startPoint y: 139, endPoint x: 354, endPoint y: 142, distance: 18.9
click at [335, 139] on span "Listing Quality" at bounding box center [326, 136] width 41 height 6
